Goal: Information Seeking & Learning: Learn about a topic

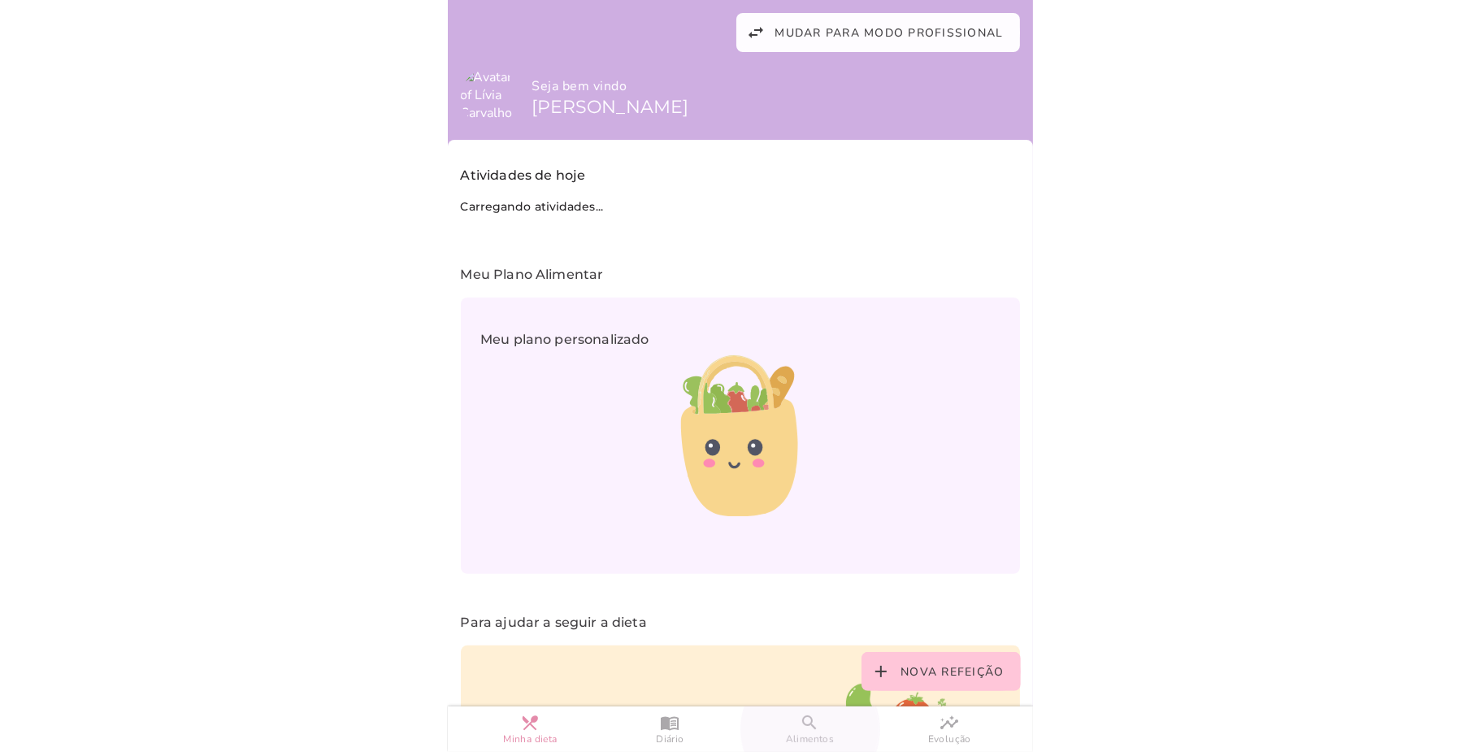
click at [0, 0] on slot "search" at bounding box center [0, 0] width 0 height 0
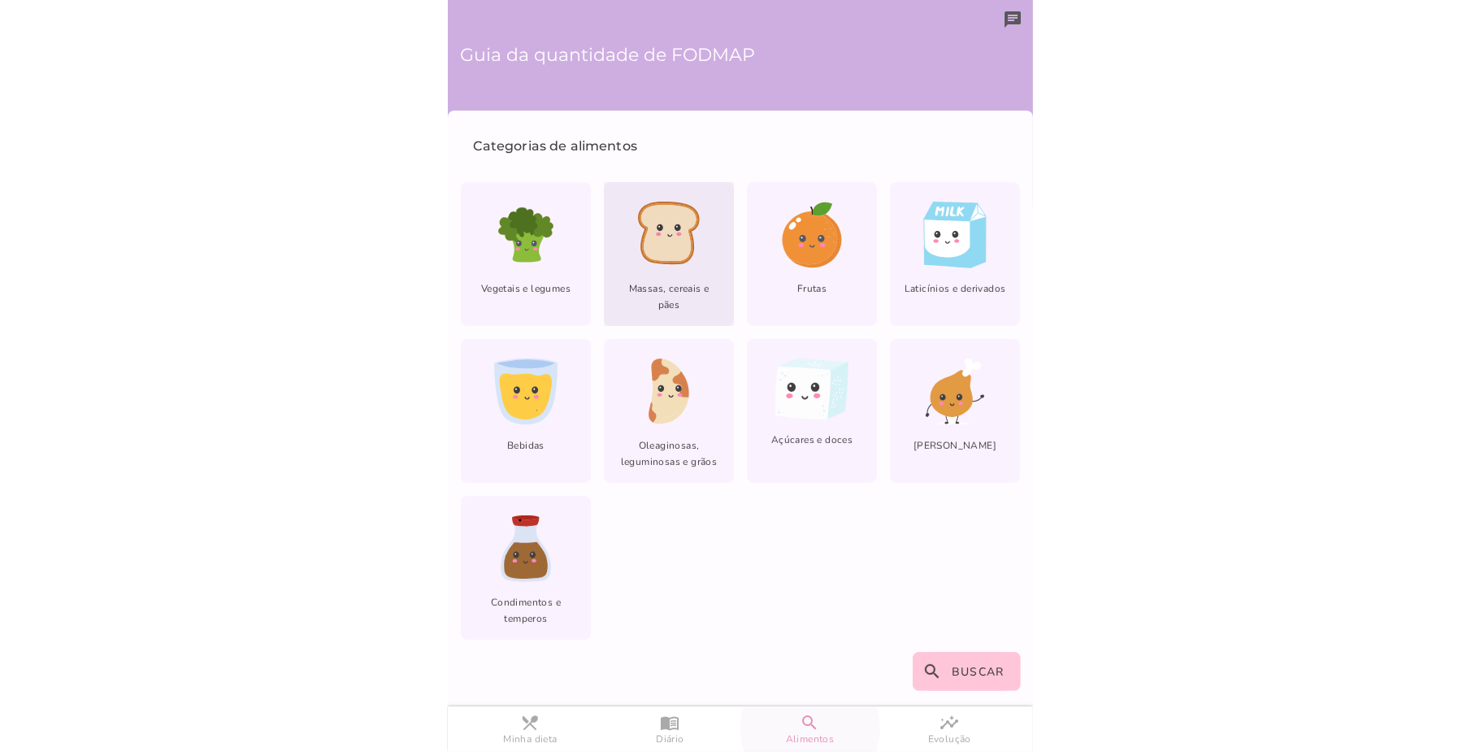
drag, startPoint x: 671, startPoint y: 268, endPoint x: 658, endPoint y: 238, distance: 33.1
click at [658, 238] on icon at bounding box center [668, 233] width 55 height 57
